Goal: Register for event/course

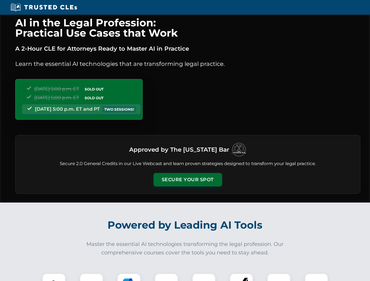
click at [188, 180] on button "Secure Your Spot" at bounding box center [188, 179] width 69 height 13
click at [54, 278] on img at bounding box center [53, 285] width 17 height 17
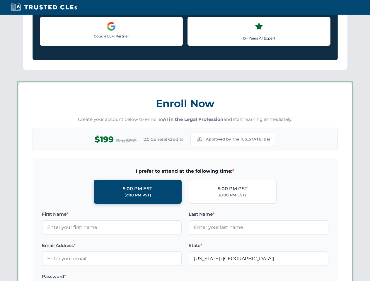
click at [129, 278] on label "Password *" at bounding box center [112, 276] width 140 height 7
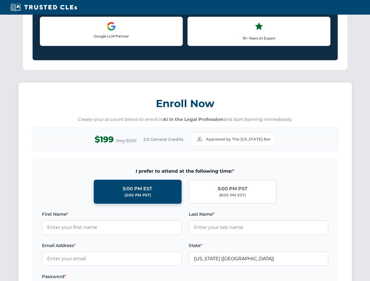
scroll to position [575, 0]
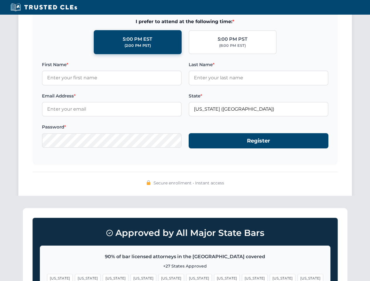
click at [270, 278] on span "[US_STATE]" at bounding box center [282, 278] width 25 height 8
